Goal: Task Accomplishment & Management: Use online tool/utility

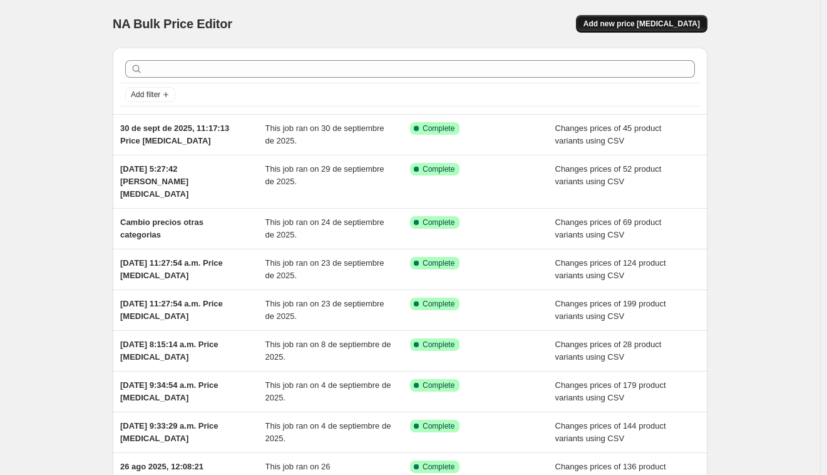
click at [648, 28] on span "Add new price change job" at bounding box center [642, 24] width 116 height 10
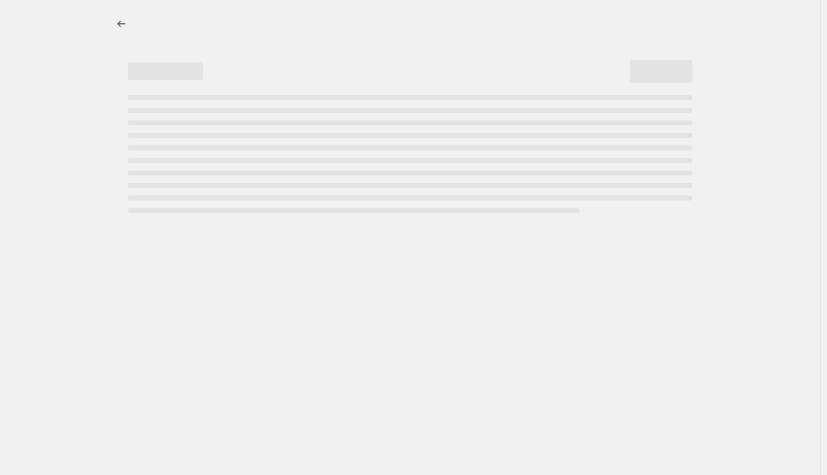
select select "percentage"
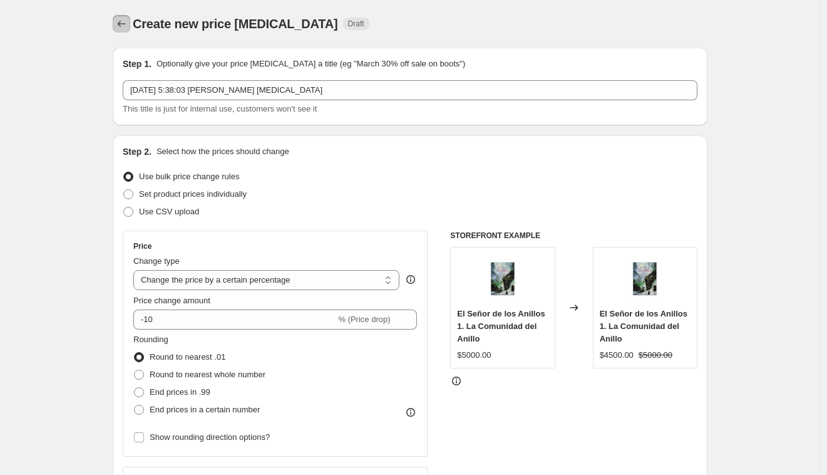
click at [125, 27] on icon "Price change jobs" at bounding box center [121, 24] width 13 height 13
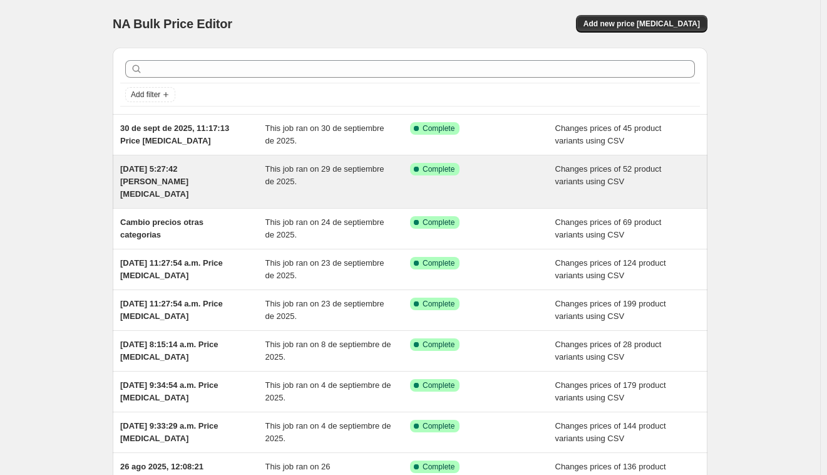
click at [194, 177] on div "29 sep 2025, 5:27:42 p.m. Price change job" at bounding box center [192, 182] width 145 height 38
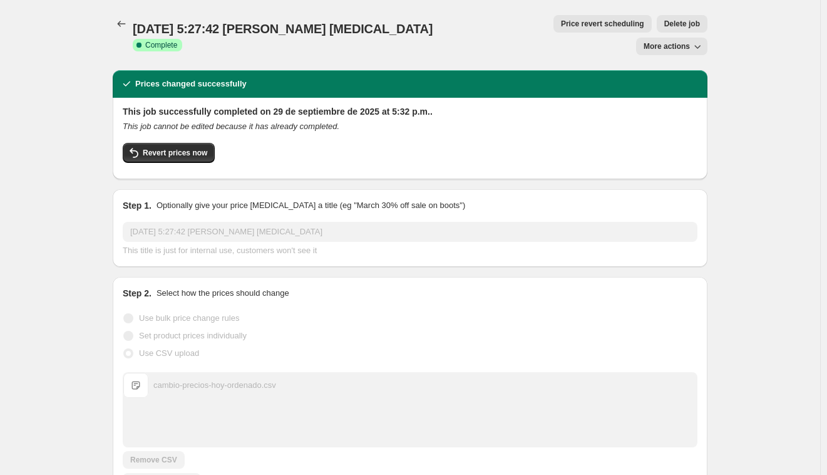
click at [696, 40] on icon "button" at bounding box center [697, 46] width 13 height 13
click at [553, 70] on div "Prices changed successfully" at bounding box center [410, 84] width 595 height 28
click at [118, 19] on icon "Price change jobs" at bounding box center [121, 24] width 13 height 13
